Goal: Transaction & Acquisition: Download file/media

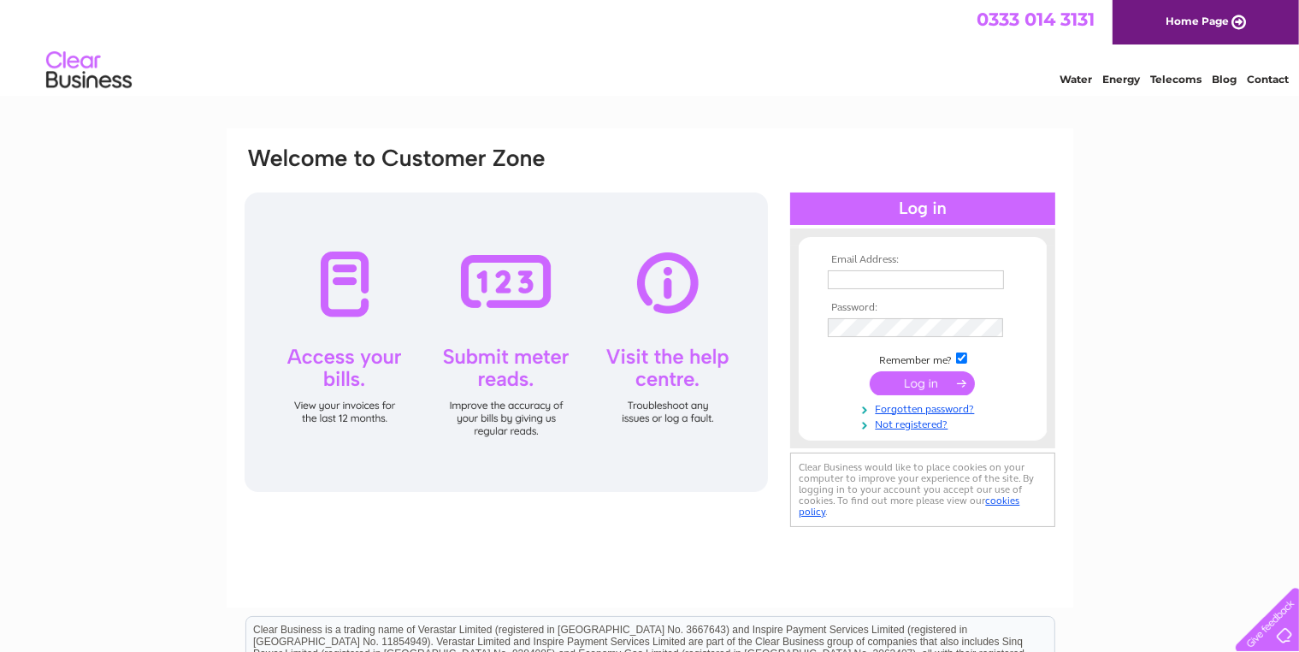
type input "[EMAIL_ADDRESS][DOMAIN_NAME]"
click at [920, 383] on input "submit" at bounding box center [922, 383] width 105 height 24
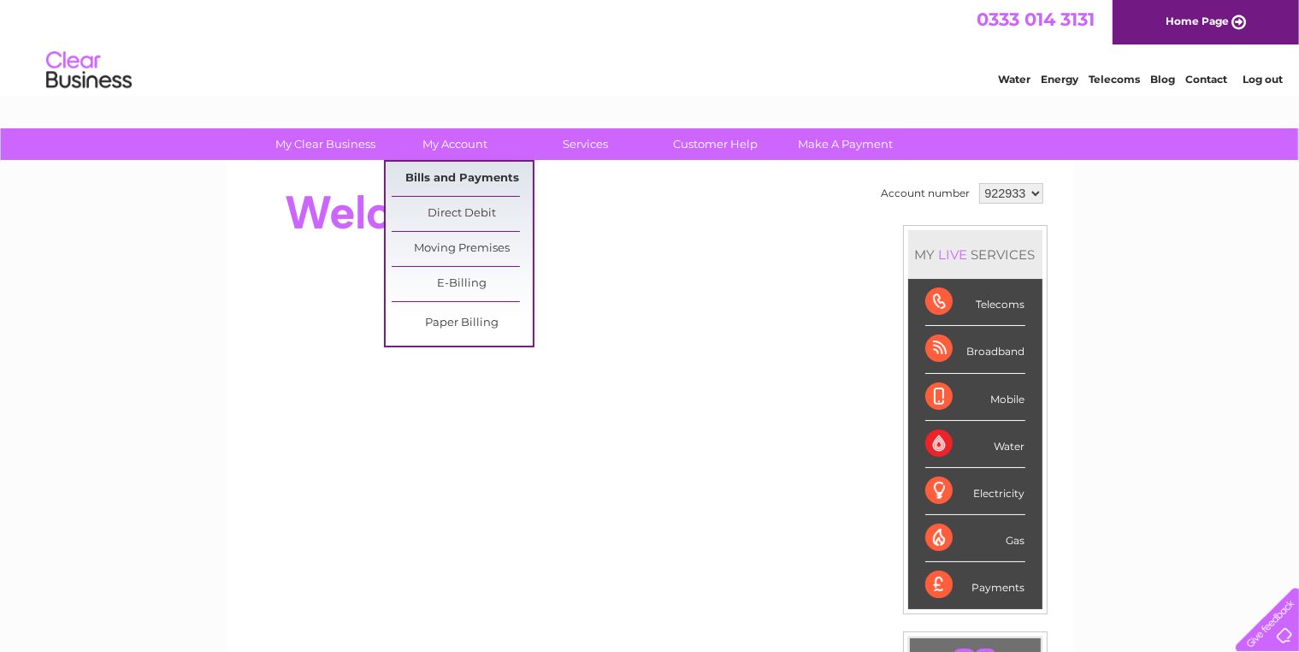
click at [448, 176] on link "Bills and Payments" at bounding box center [462, 179] width 141 height 34
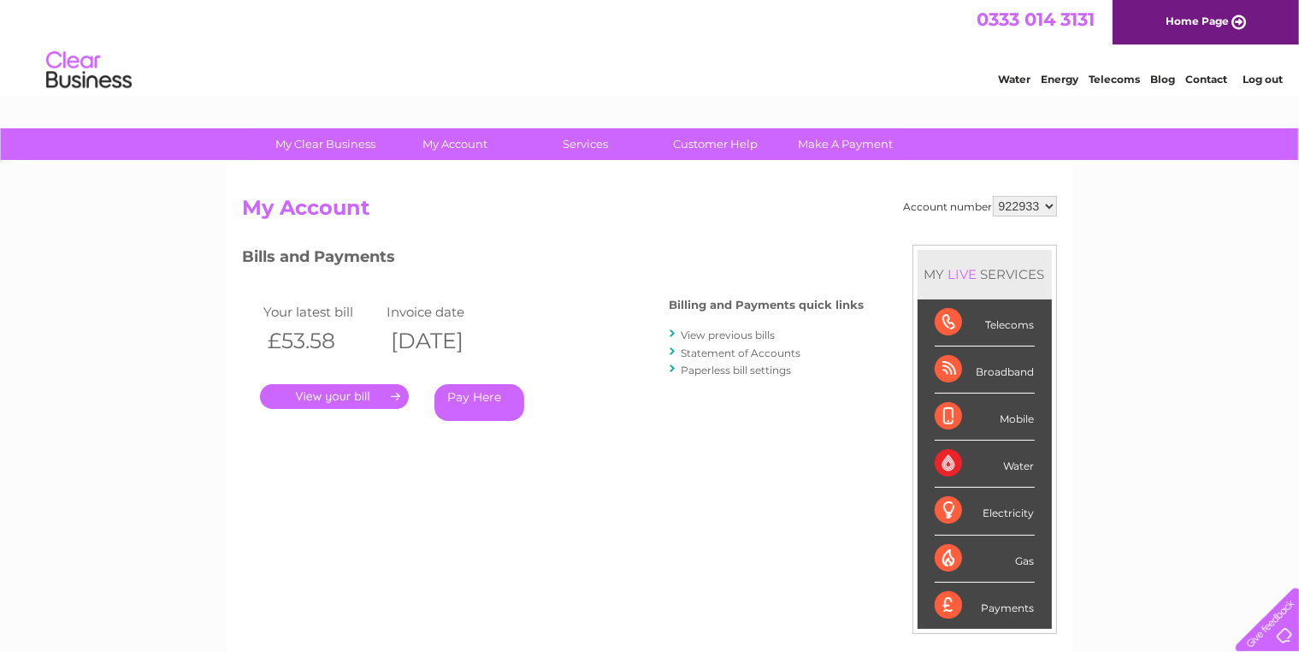
click at [387, 393] on link "." at bounding box center [334, 396] width 149 height 25
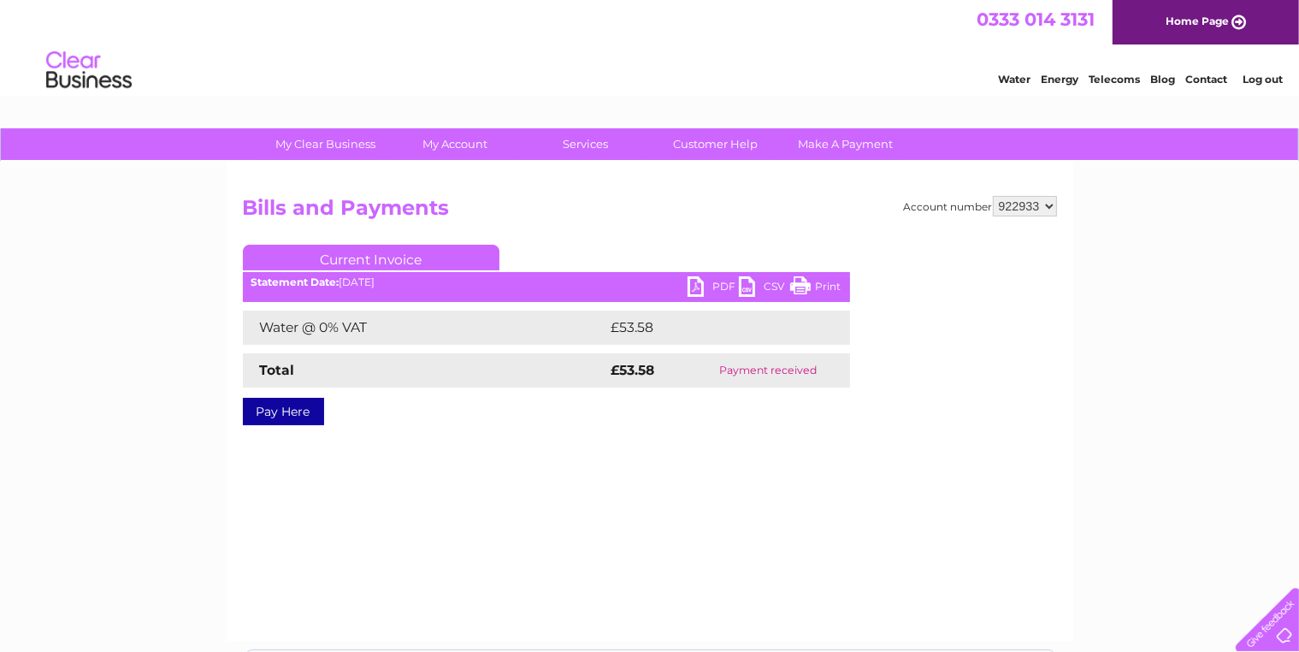
click at [711, 290] on link "PDF" at bounding box center [713, 288] width 51 height 25
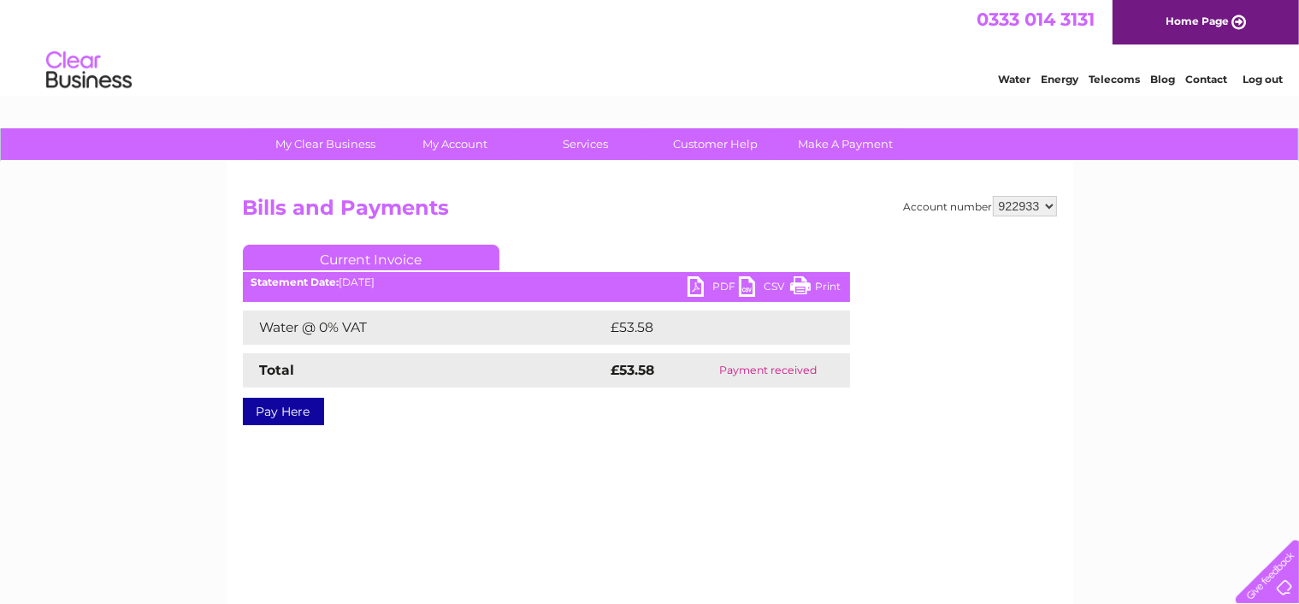
click at [116, 505] on div "My Clear Business Login Details My Details My Preferences Link Account My Accou…" at bounding box center [649, 530] width 1299 height 805
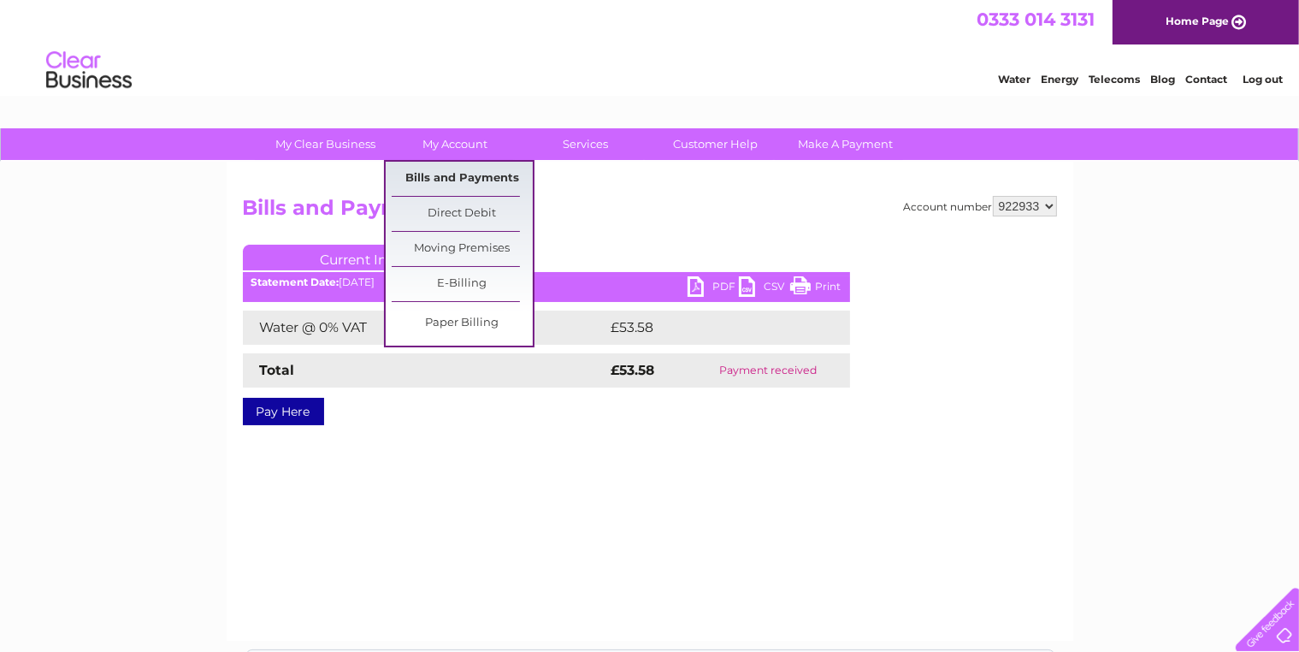
click at [452, 181] on link "Bills and Payments" at bounding box center [462, 179] width 141 height 34
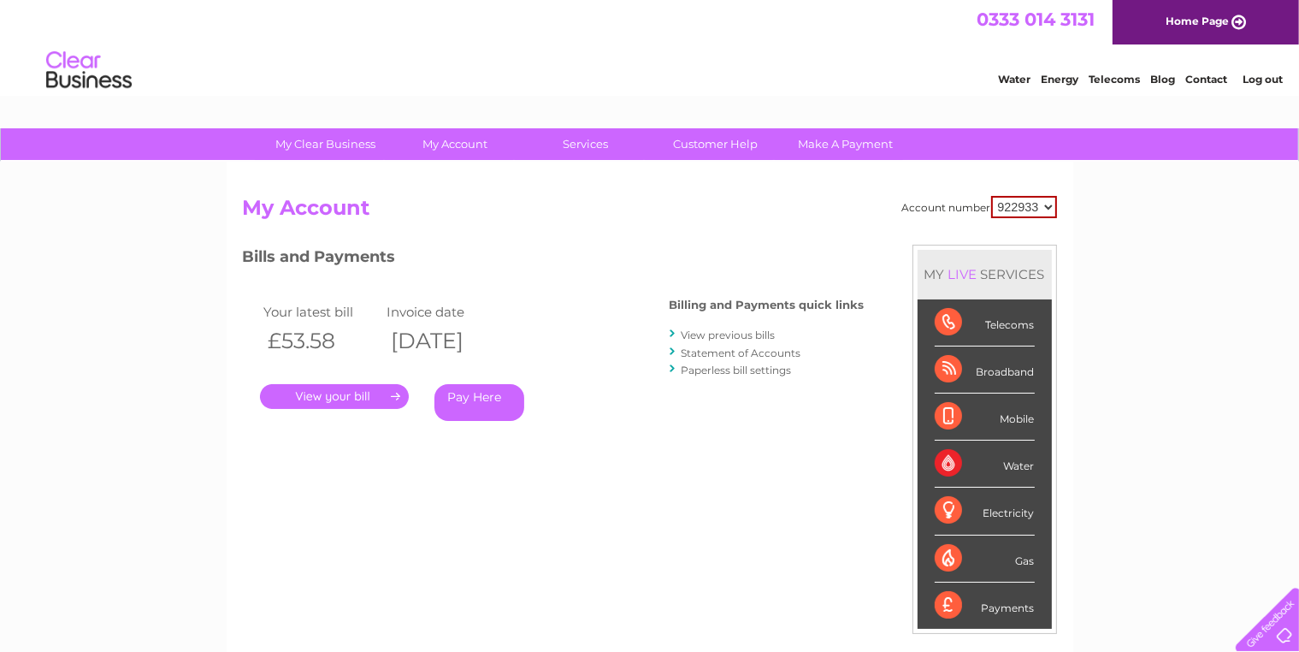
click at [691, 338] on link "View previous bills" at bounding box center [729, 334] width 94 height 13
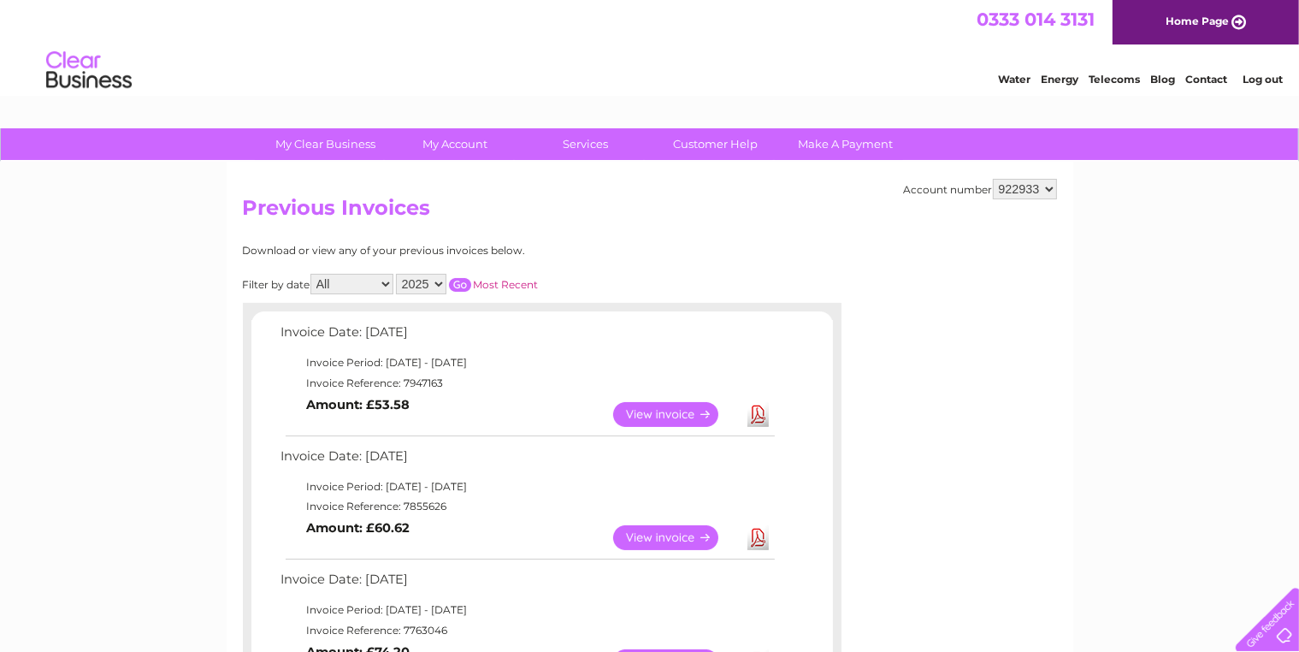
click at [755, 536] on link "Download" at bounding box center [757, 537] width 21 height 25
